Goal: Task Accomplishment & Management: Manage account settings

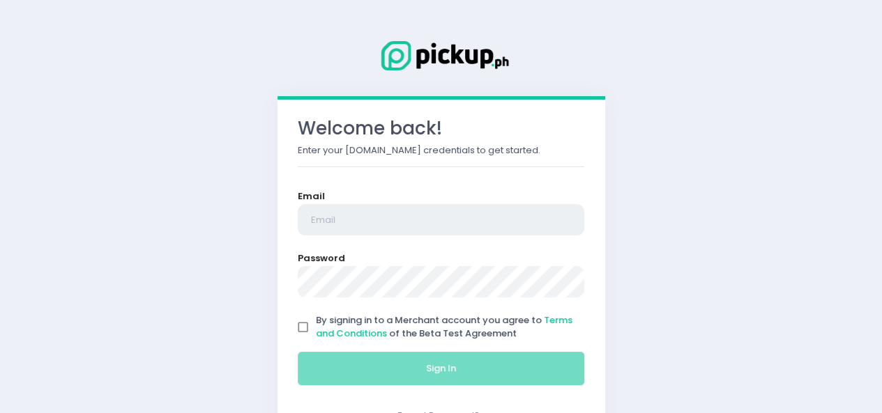
click at [395, 210] on input "email" at bounding box center [441, 220] width 287 height 32
type input "crostasanjuan@gmail.com"
click at [301, 325] on input "By signing in to a Merchant account you agree to Terms and Conditions of the Be…" at bounding box center [303, 327] width 26 height 26
checkbox input "true"
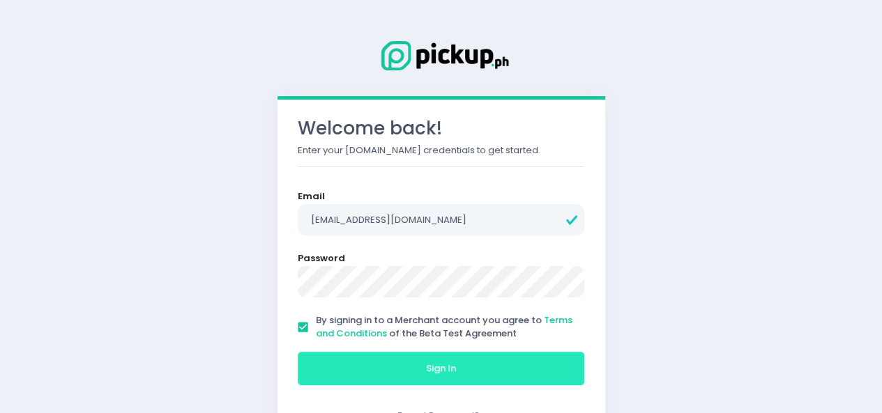
click at [322, 364] on button "Sign In" at bounding box center [441, 368] width 287 height 33
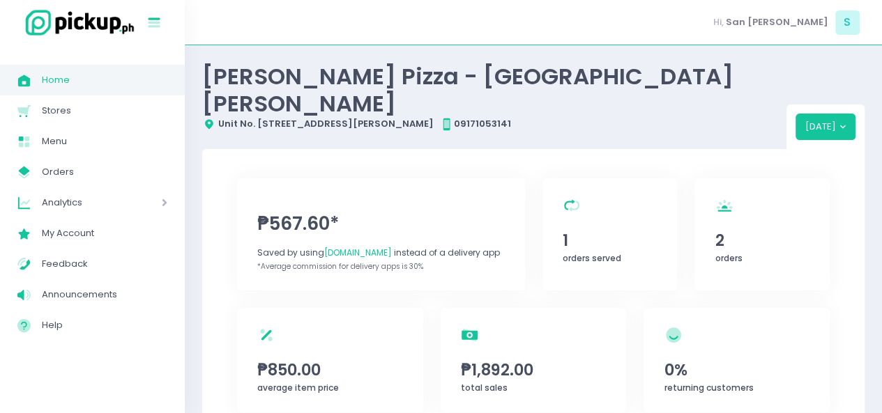
click at [148, 26] on icon "Stockholm-icons / Text / Menu Created with Sketch." at bounding box center [154, 23] width 18 height 18
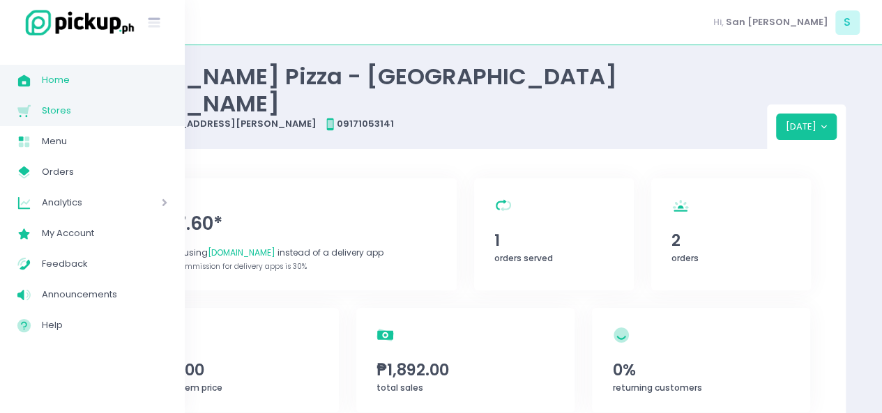
click at [78, 109] on span "Stores" at bounding box center [104, 111] width 125 height 18
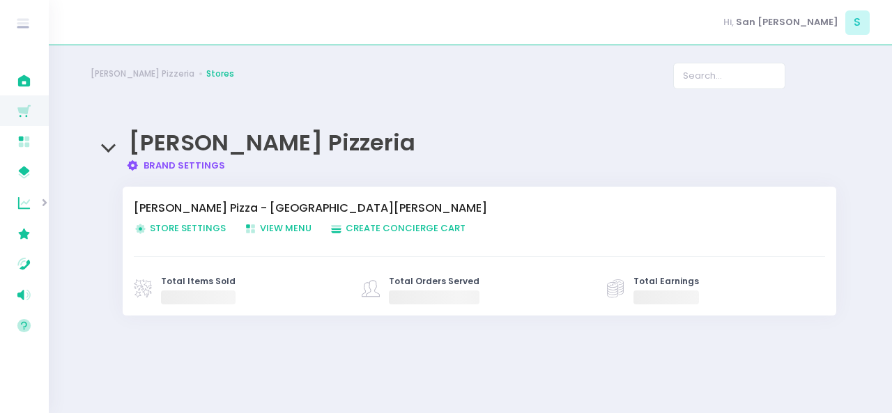
click at [155, 229] on span "Store Settings Created with Sketch. Store Settings" at bounding box center [180, 228] width 92 height 13
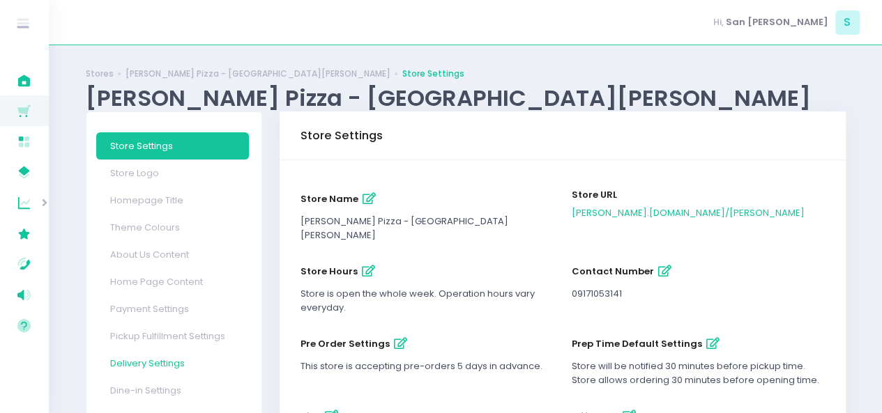
click at [140, 358] on link "Delivery Settings" at bounding box center [172, 363] width 153 height 27
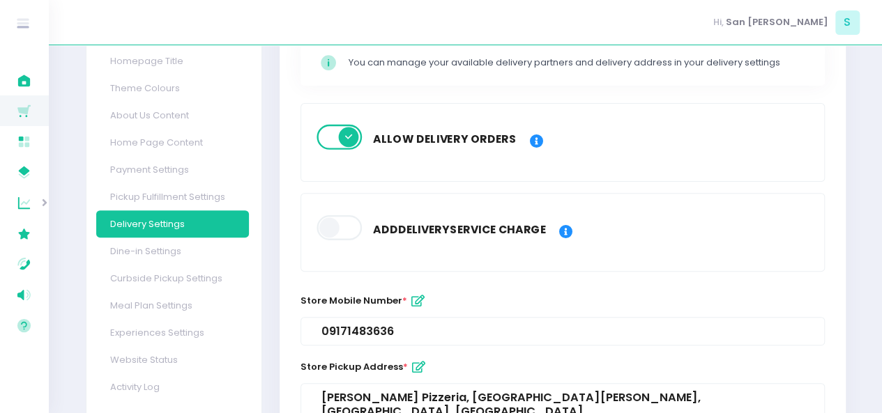
scroll to position [167, 0]
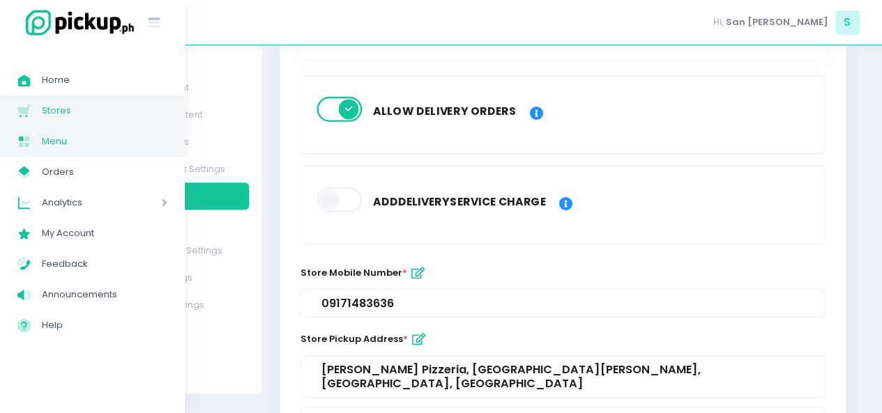
click at [35, 144] on span "Menu Created with Sketch." at bounding box center [29, 141] width 24 height 18
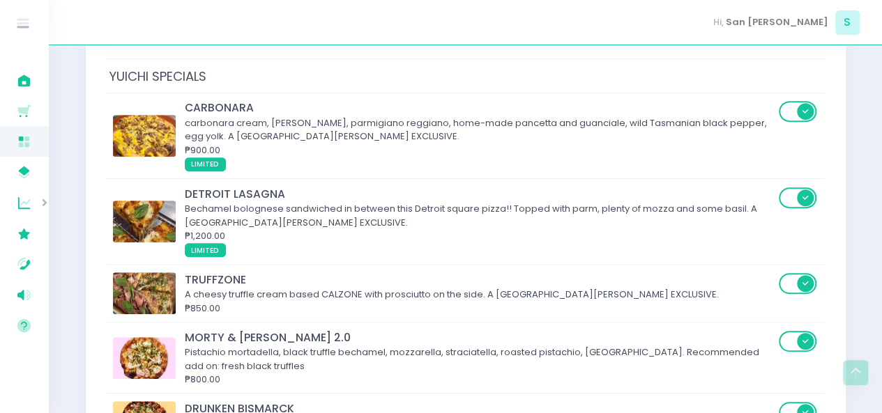
scroll to position [252, 0]
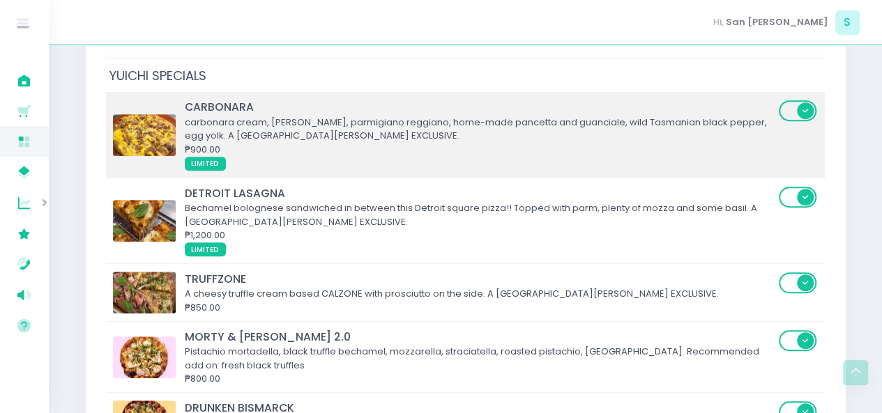
click at [769, 130] on div "carbonara cream, pecorino romano, parmigiano reggiano, home-made pancetta and g…" at bounding box center [480, 129] width 590 height 27
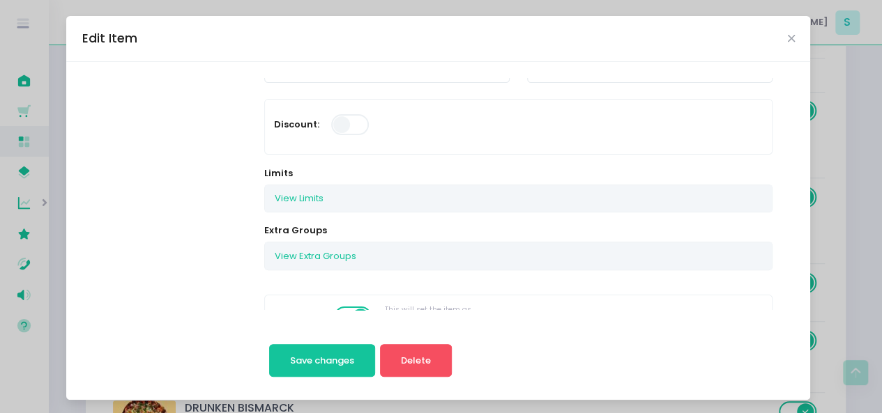
scroll to position [176, 0]
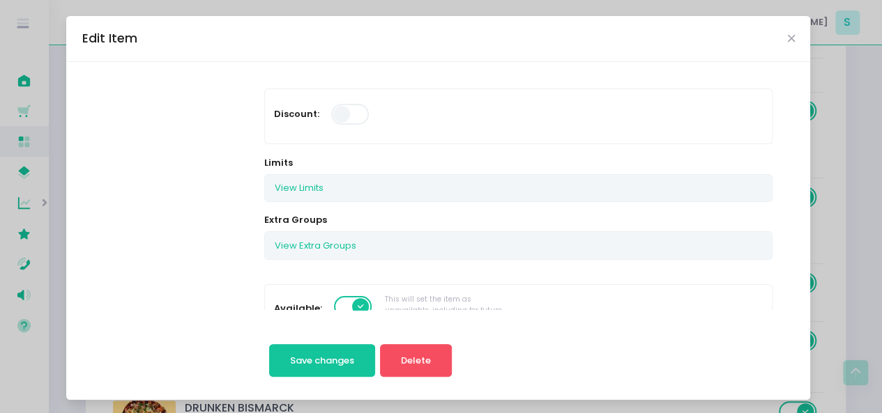
click at [342, 300] on span at bounding box center [354, 306] width 40 height 21
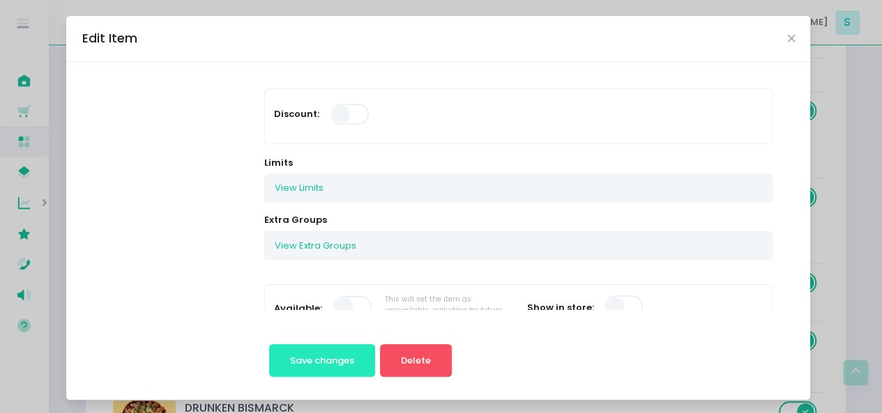
click at [326, 349] on button "Save changes" at bounding box center [322, 360] width 107 height 33
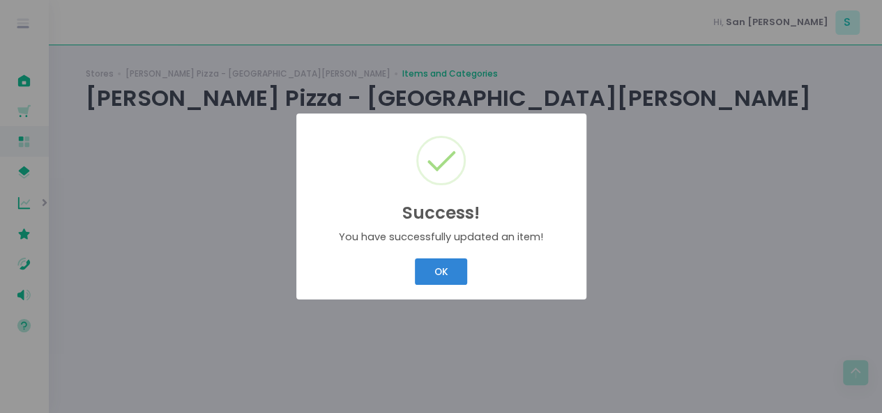
scroll to position [0, 0]
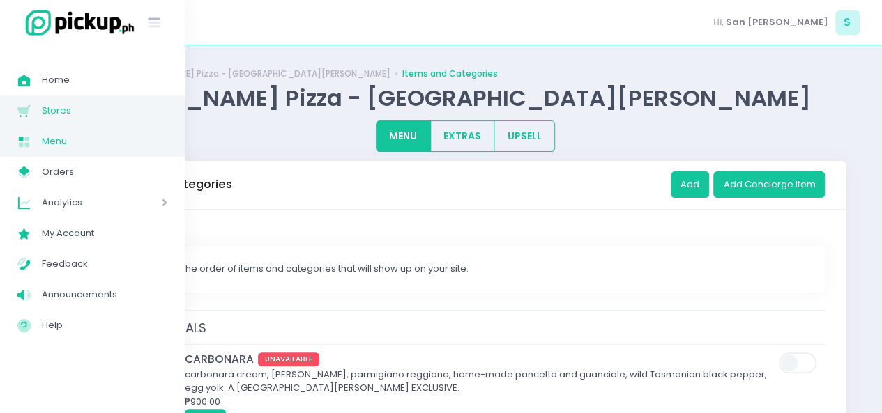
click at [49, 109] on span "Stores" at bounding box center [104, 111] width 125 height 18
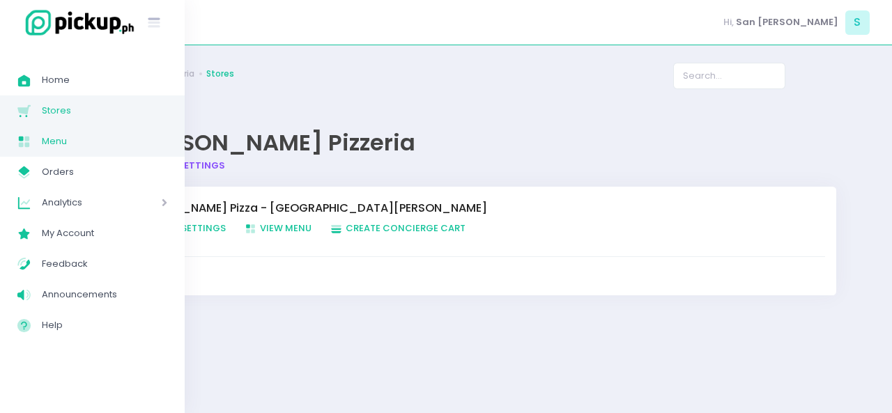
click at [58, 141] on span "Menu" at bounding box center [104, 141] width 125 height 18
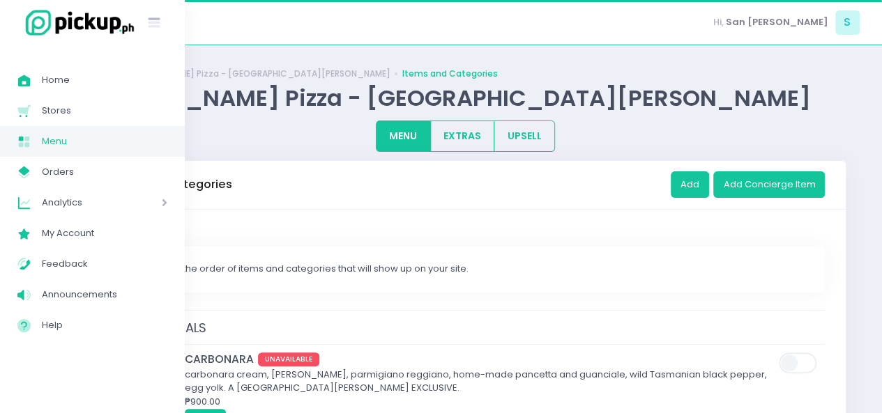
click at [62, 188] on div "Analytics Created with Sketch. Analytics" at bounding box center [92, 202] width 185 height 31
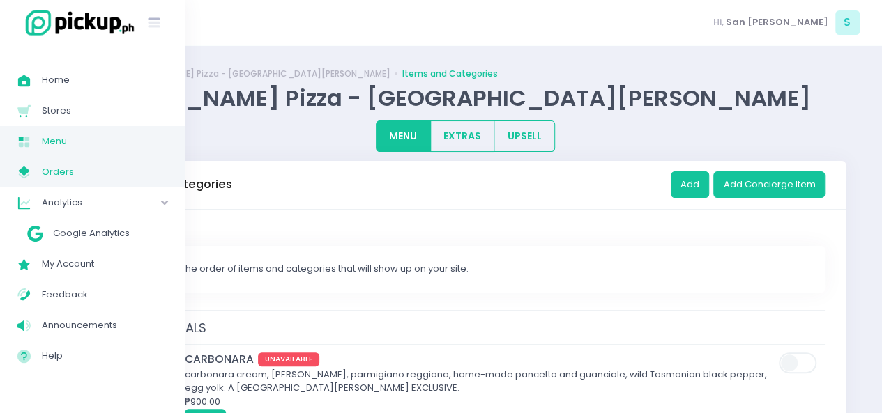
click at [59, 181] on span "Orders" at bounding box center [104, 172] width 125 height 18
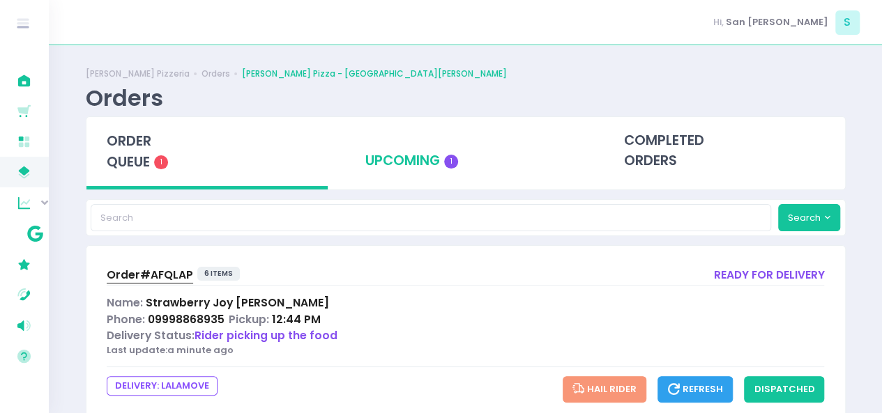
click at [381, 157] on div "upcoming 1" at bounding box center [465, 151] width 241 height 68
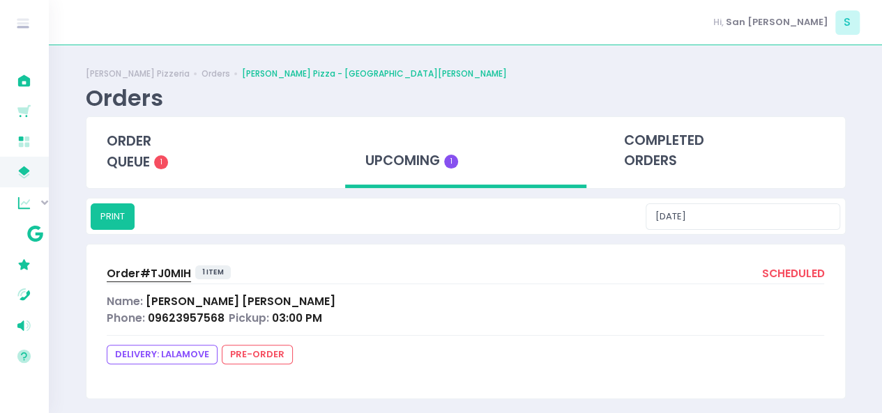
scroll to position [10, 0]
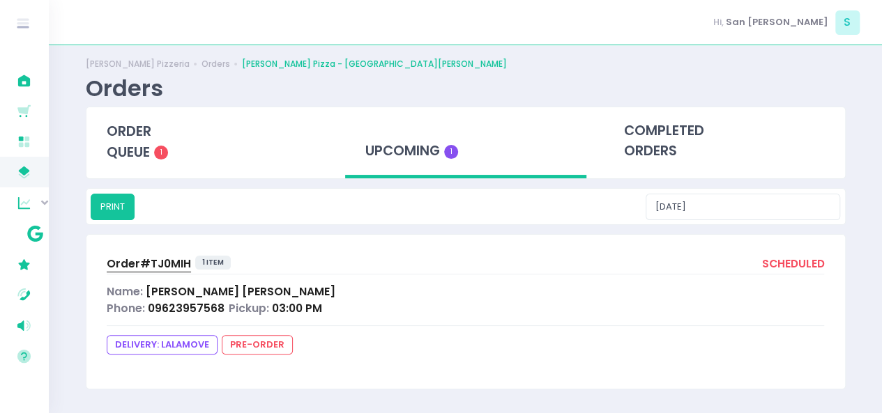
click at [358, 288] on div "Name: Ramelle Torres" at bounding box center [466, 292] width 718 height 16
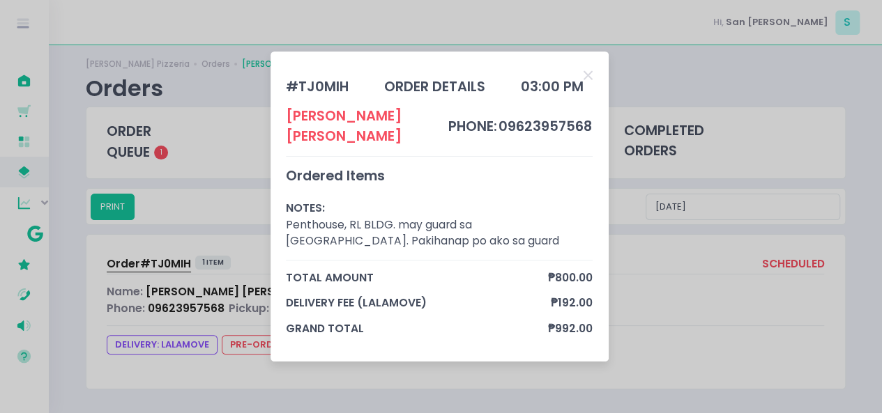
scroll to position [0, 0]
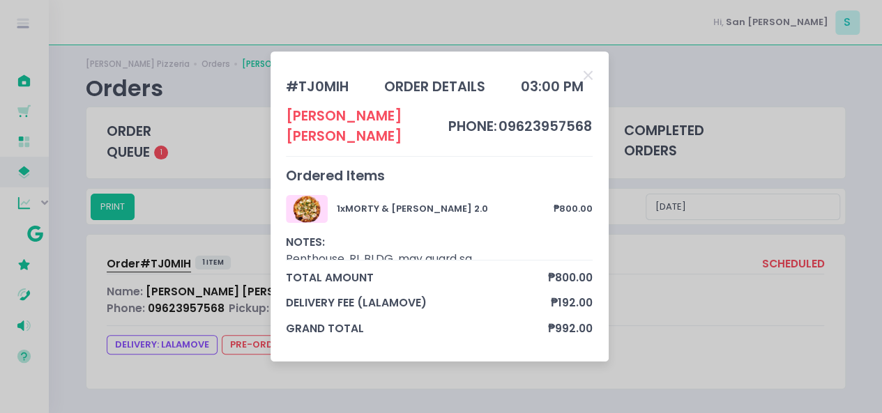
click at [18, 69] on div "# TJ0MIH order details 03:00 PM Ramelle Torres phone: 09623957568 Ordered Items…" at bounding box center [441, 206] width 882 height 413
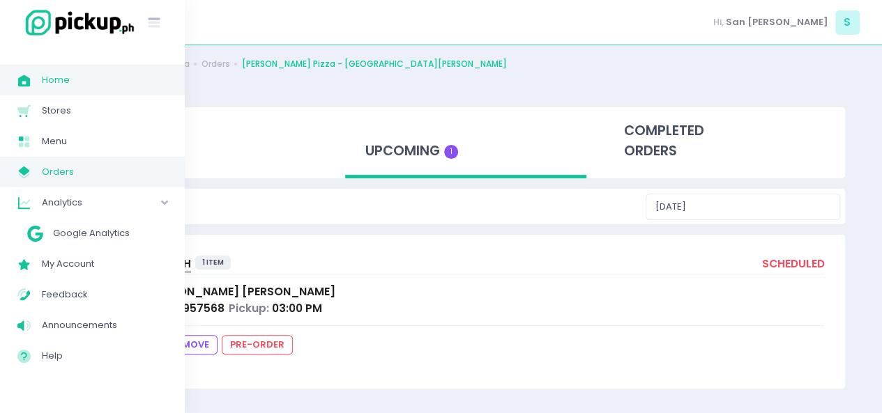
click at [17, 88] on icon "Home Created with Sketch." at bounding box center [24, 80] width 16 height 16
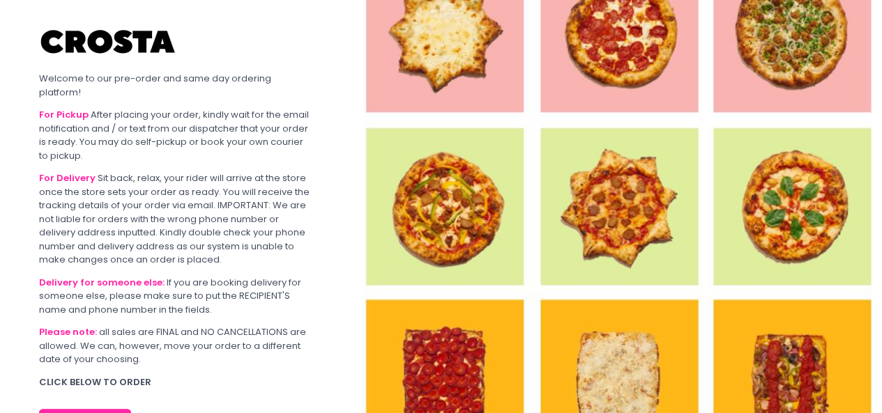
scroll to position [85, 0]
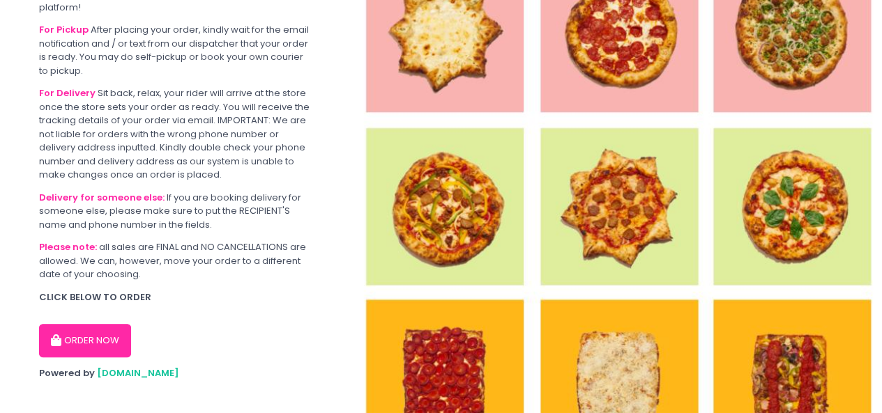
click at [109, 324] on button "ORDER NOW" at bounding box center [85, 340] width 92 height 33
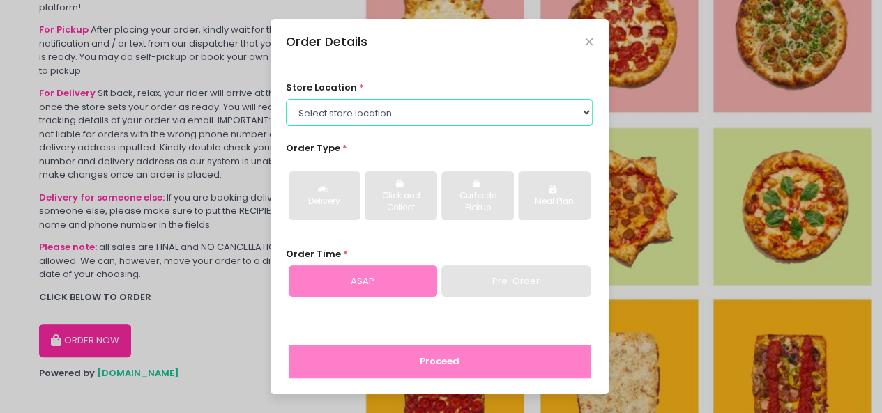
click at [438, 123] on select "Select store location [PERSON_NAME] Pizza - [PERSON_NAME] Pizza - [GEOGRAPHIC_D…" at bounding box center [439, 112] width 307 height 26
select select "65090bae48156caed44a5eb4"
click at [286, 99] on select "Select store location [PERSON_NAME] Pizza - [PERSON_NAME] Pizza - [GEOGRAPHIC_D…" at bounding box center [439, 112] width 307 height 26
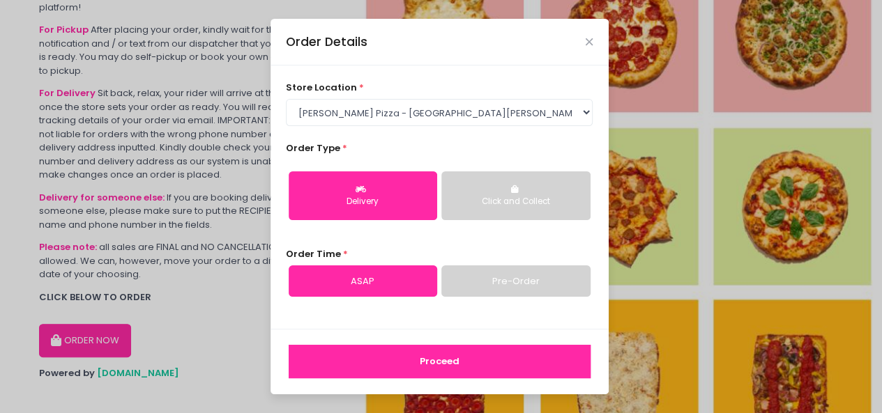
click at [381, 247] on div "store location * Select store location [PERSON_NAME] Pizza - [PERSON_NAME] Pizz…" at bounding box center [439, 197] width 338 height 263
click at [193, 247] on div "Order Details store location * Select store location [PERSON_NAME] Pizza - [PER…" at bounding box center [441, 206] width 882 height 413
